Goal: Transaction & Acquisition: Purchase product/service

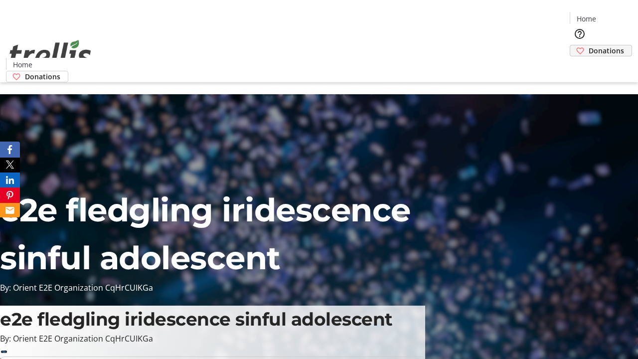
click at [589, 45] on span "Donations" at bounding box center [606, 50] width 35 height 10
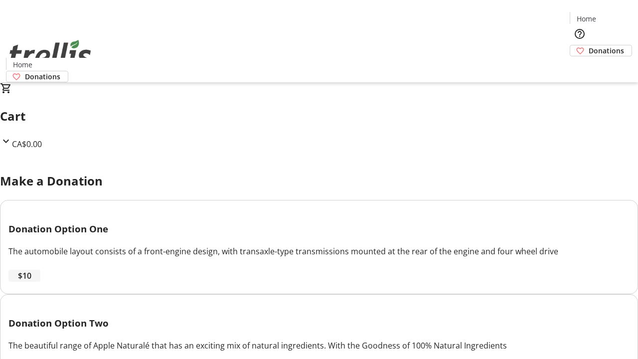
click at [31, 282] on span "$10" at bounding box center [24, 276] width 13 height 12
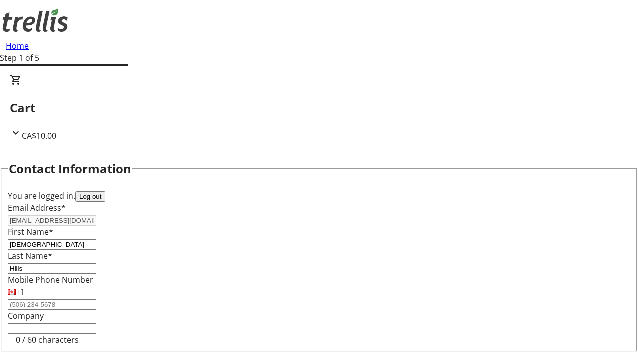
select select "CA"
type input "[STREET_ADDRESS][PERSON_NAME]"
type input "Kelowna"
select select "BC"
type input "Kelowna"
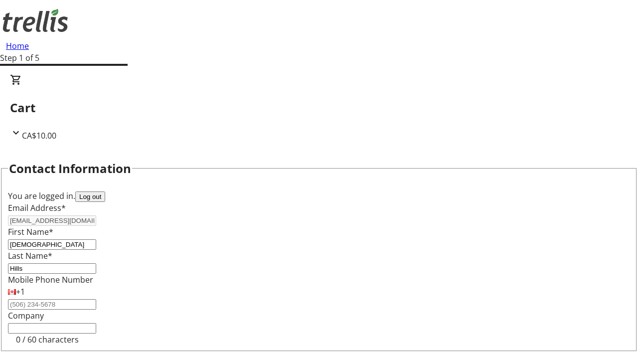
type input "V1Y 0C2"
